Goal: Information Seeking & Learning: Learn about a topic

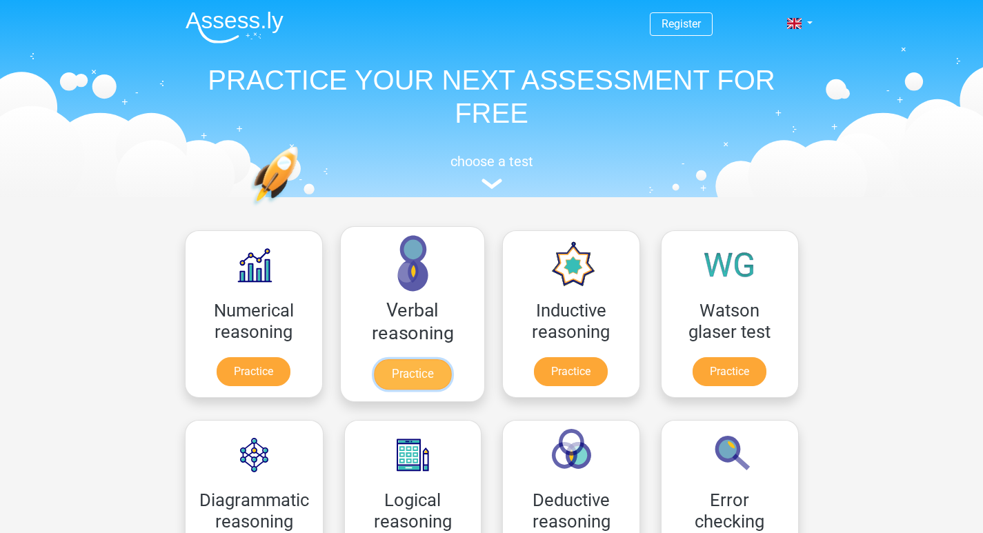
click at [413, 374] on link "Practice" at bounding box center [411, 374] width 77 height 30
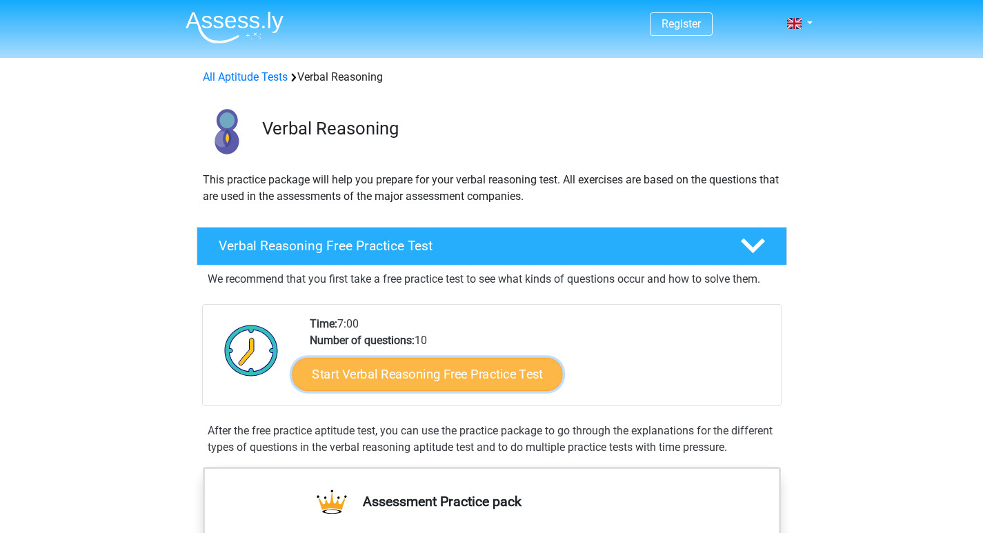
click at [470, 377] on link "Start Verbal Reasoning Free Practice Test" at bounding box center [427, 374] width 270 height 33
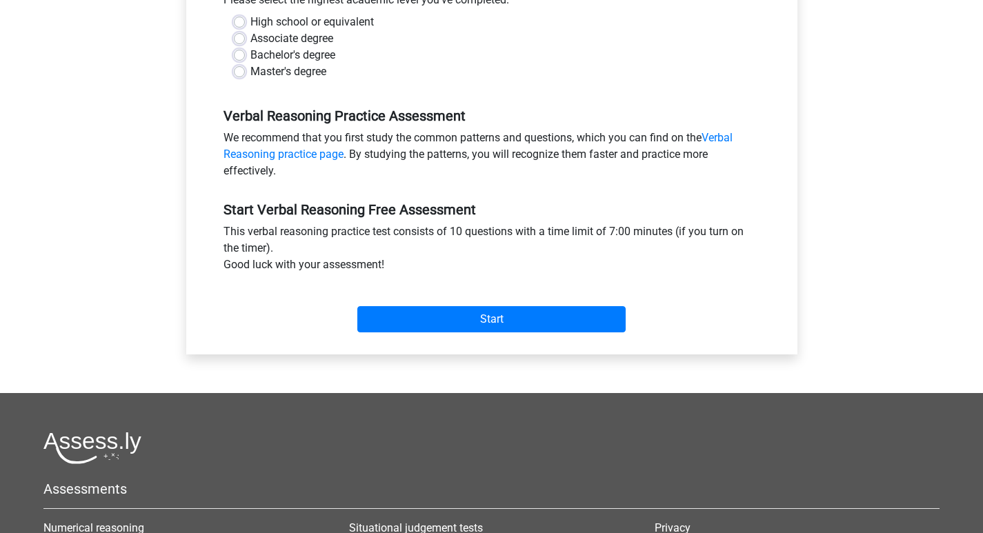
scroll to position [483, 0]
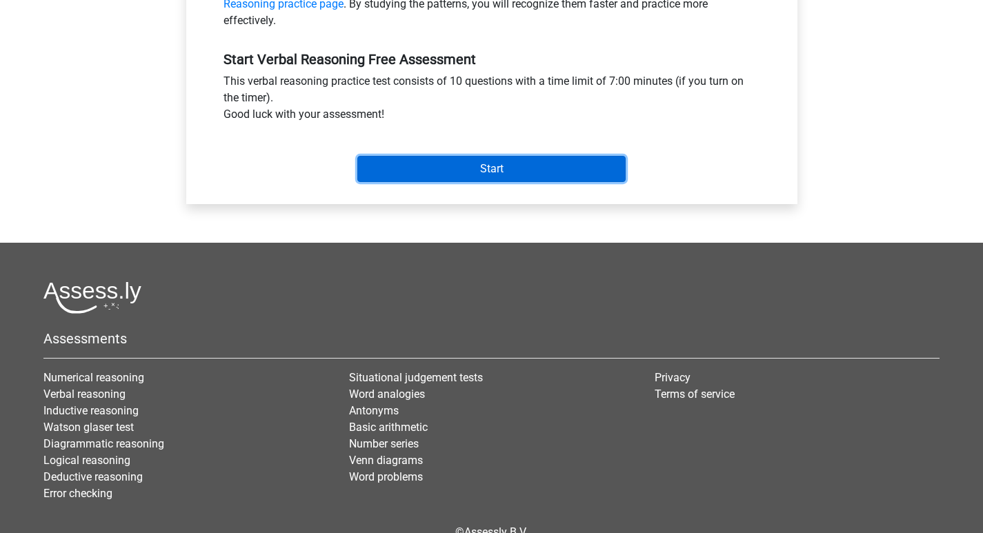
click at [574, 170] on input "Start" at bounding box center [491, 169] width 268 height 26
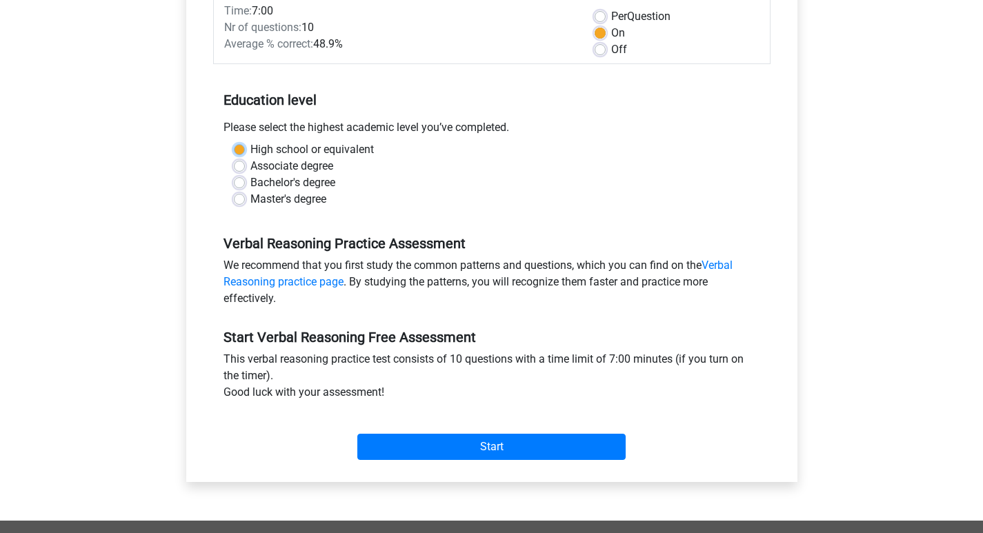
scroll to position [1, 0]
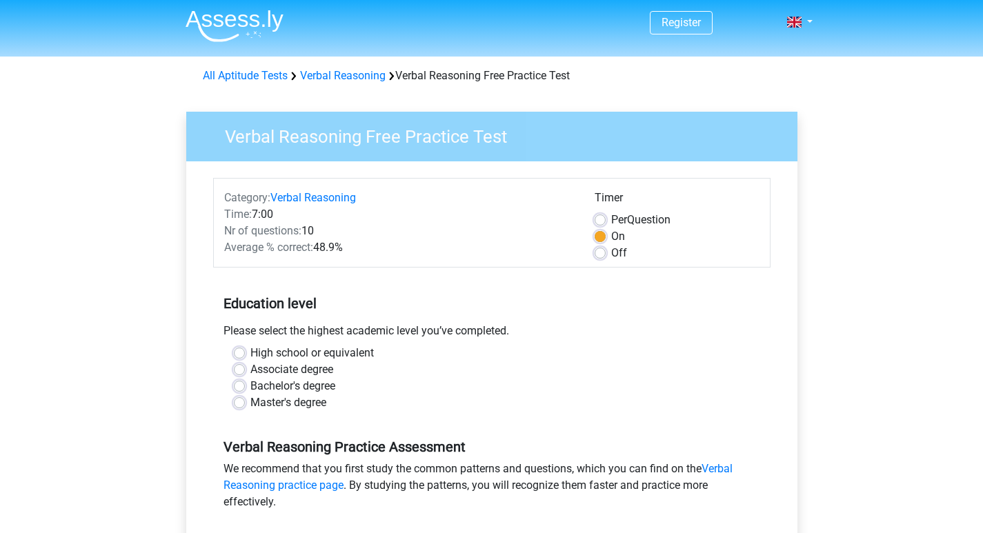
click at [480, 370] on div "Associate degree" at bounding box center [492, 369] width 516 height 17
click at [250, 386] on label "Bachelor's degree" at bounding box center [292, 386] width 85 height 17
click at [244, 386] on input "Bachelor's degree" at bounding box center [239, 385] width 11 height 14
radio input "true"
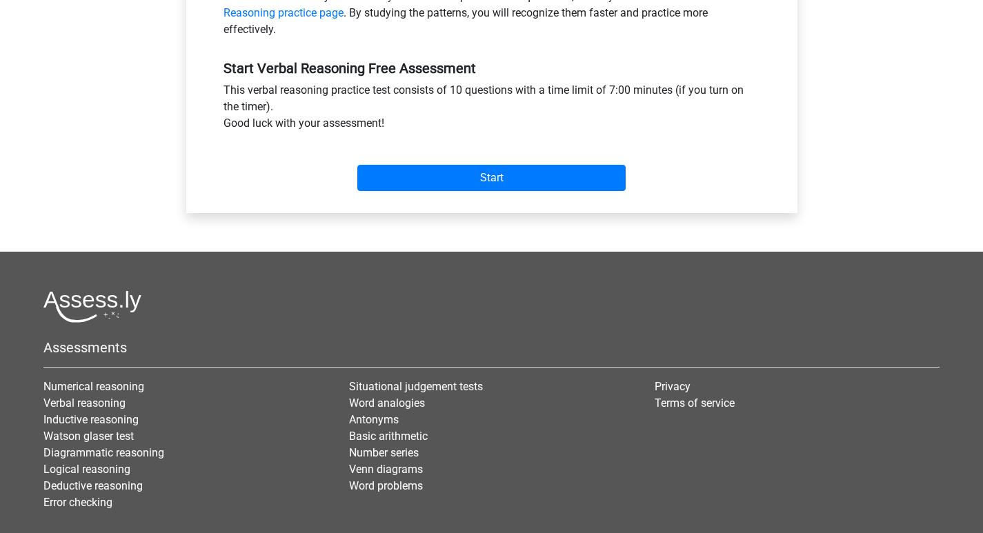
scroll to position [484, 0]
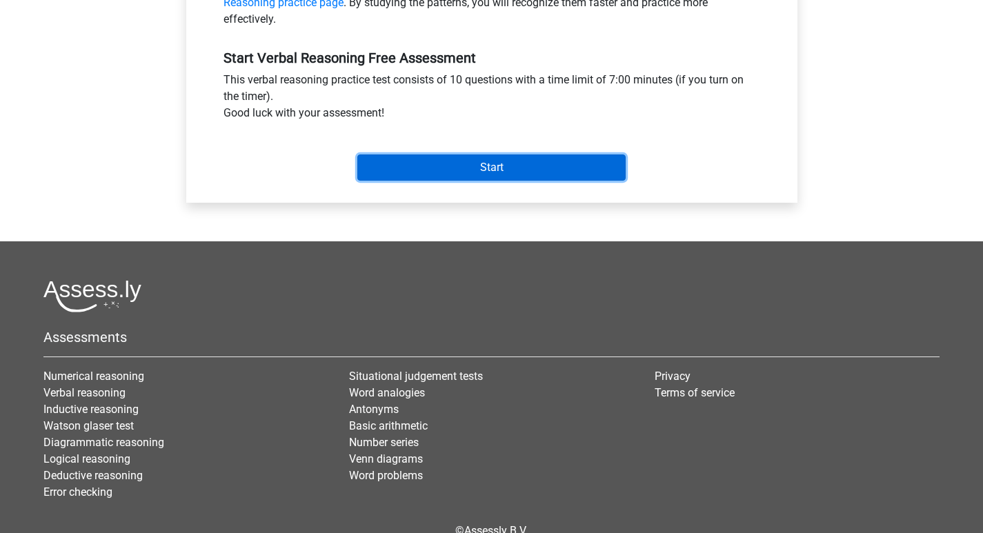
click at [536, 158] on input "Start" at bounding box center [491, 167] width 268 height 26
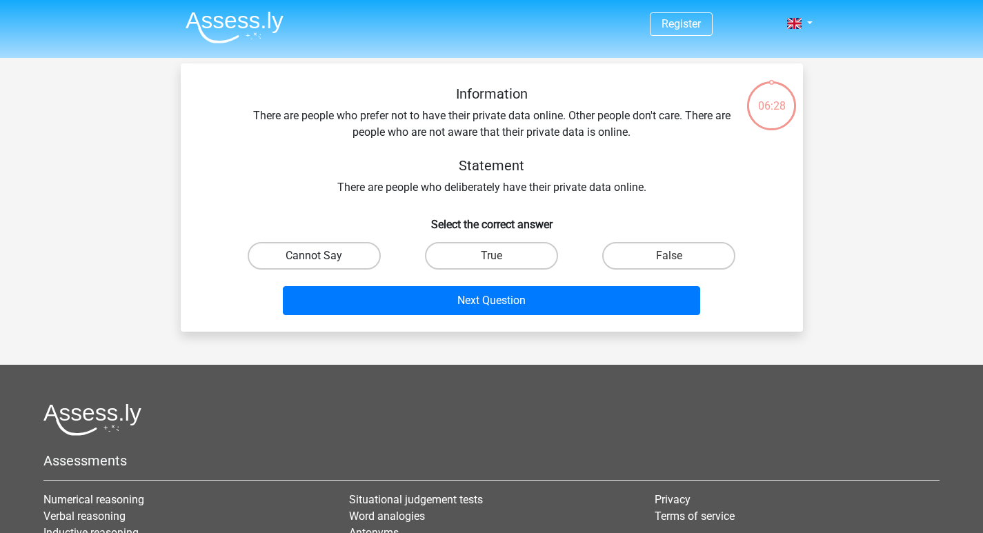
click at [350, 246] on label "Cannot Say" at bounding box center [314, 256] width 133 height 28
click at [323, 256] on input "Cannot Say" at bounding box center [318, 260] width 9 height 9
radio input "true"
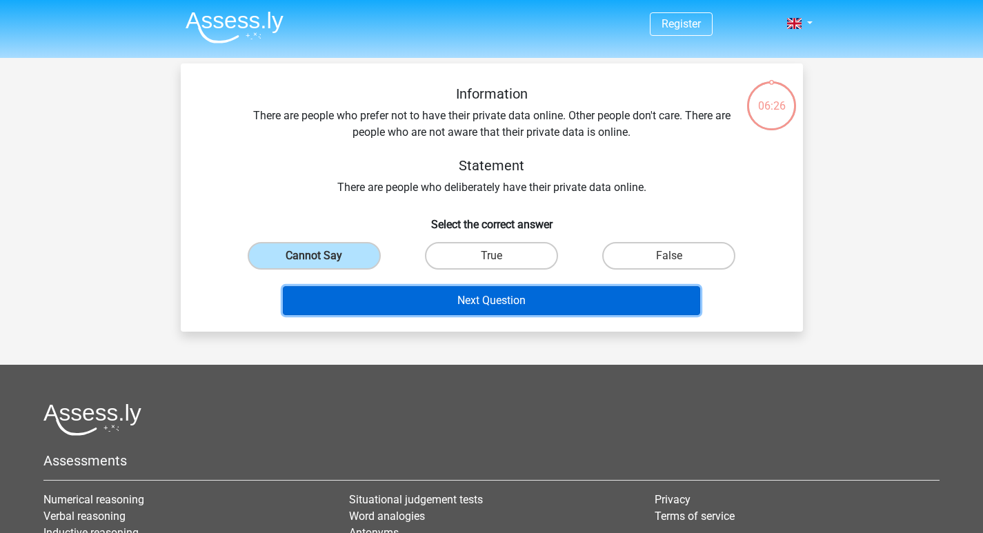
click at [473, 293] on button "Next Question" at bounding box center [491, 300] width 417 height 29
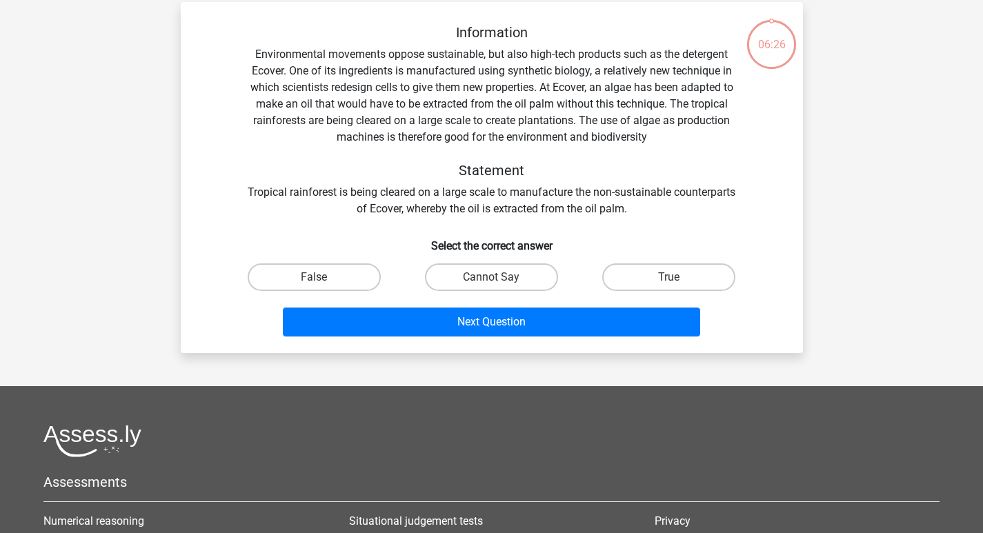
scroll to position [63, 0]
